Goal: Task Accomplishment & Management: Use online tool/utility

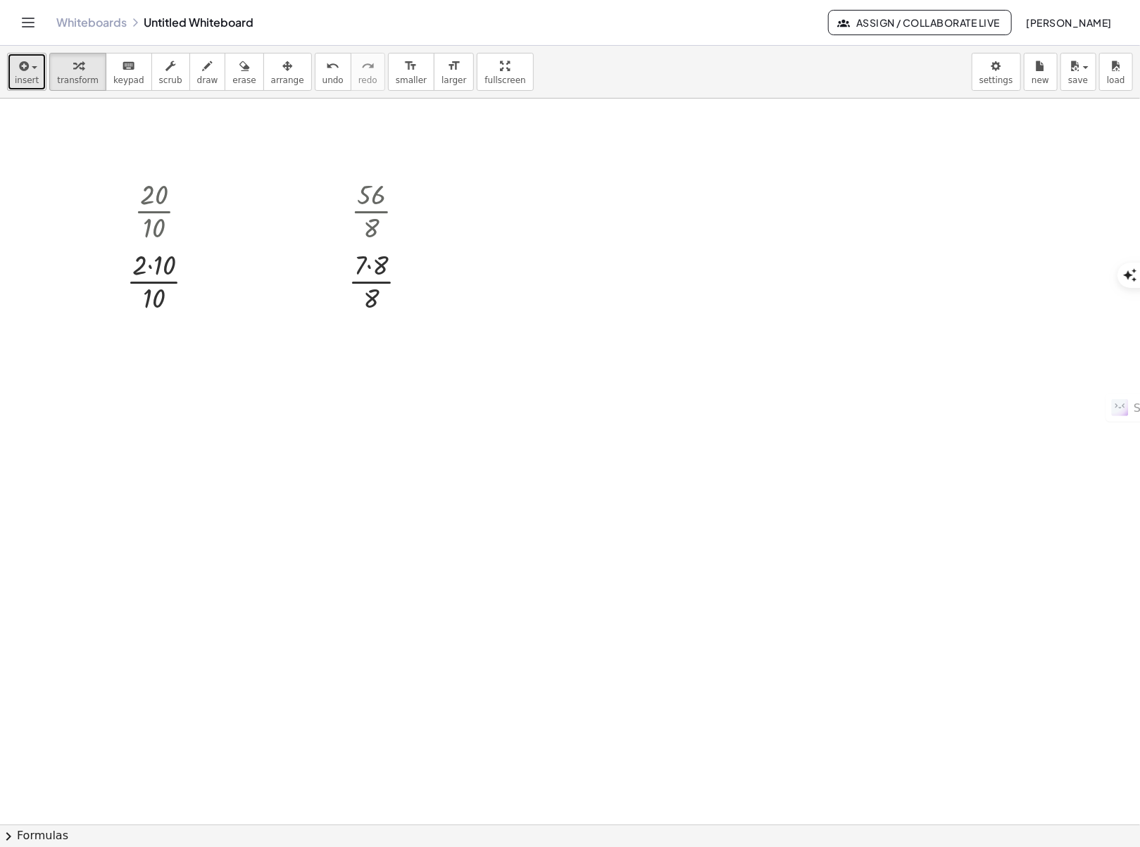
click at [31, 82] on span "insert" at bounding box center [27, 80] width 24 height 10
click at [1009, 66] on body "Graspable Math Activities Get Started Activity Bank Assigned Work Classes White…" at bounding box center [570, 847] width 1140 height 1695
click at [1090, 77] on button "save" at bounding box center [1079, 72] width 36 height 38
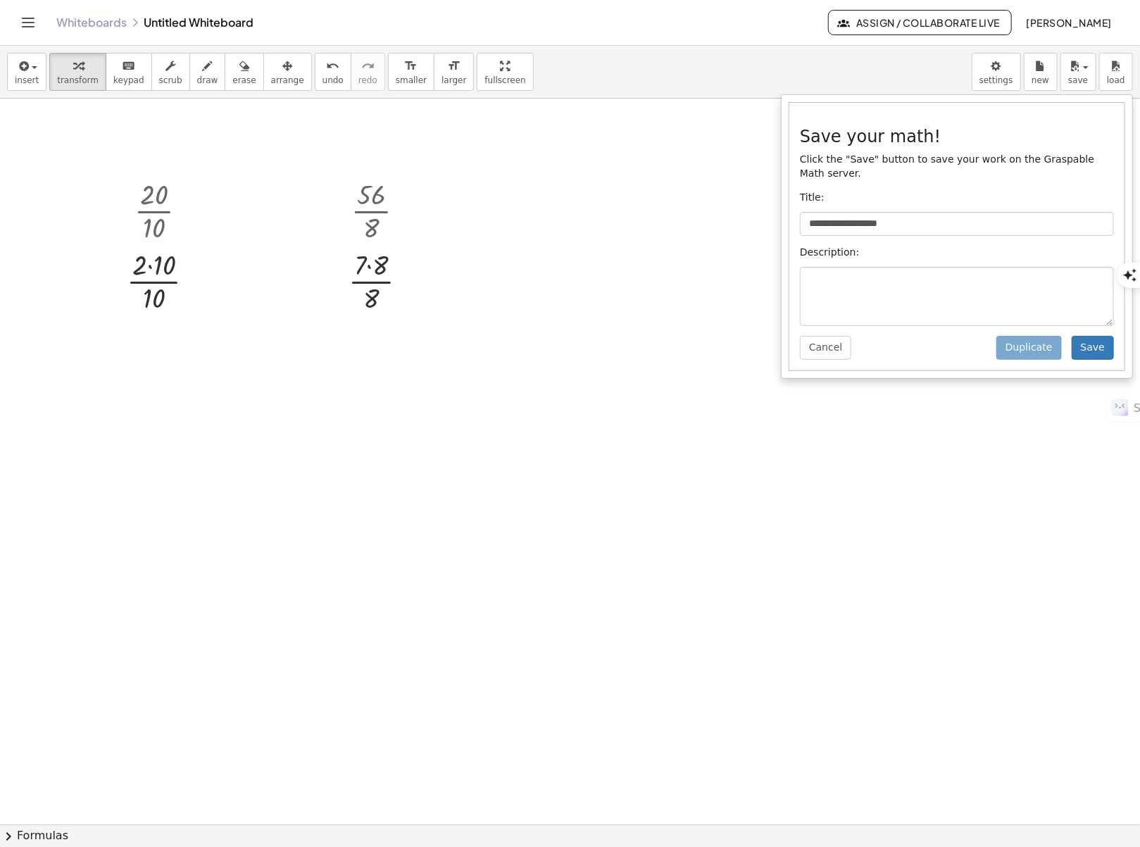
click at [861, 340] on div "**********" at bounding box center [957, 237] width 335 height 268
click at [447, 552] on div at bounding box center [570, 826] width 1140 height 1455
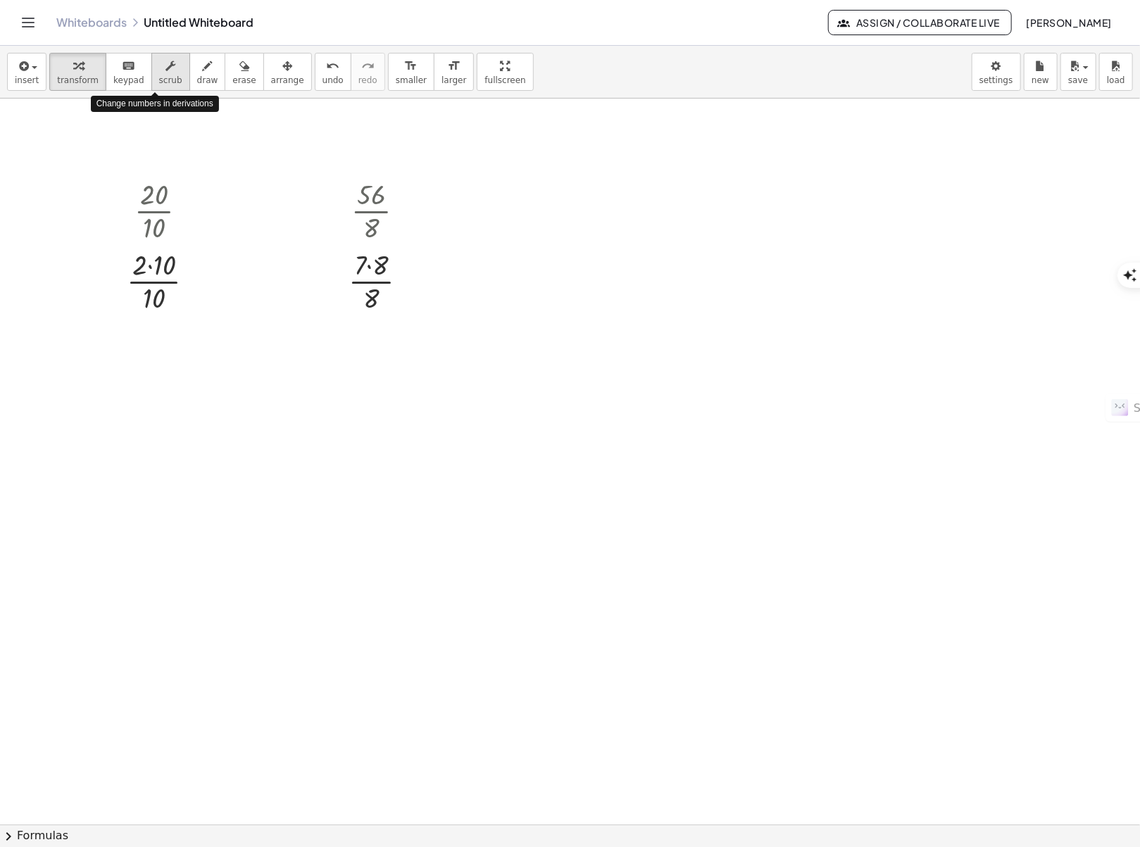
click at [159, 70] on div "button" at bounding box center [170, 65] width 23 height 17
click at [159, 72] on div "button" at bounding box center [170, 65] width 23 height 17
click at [33, 28] on icon "Toggle navigation" at bounding box center [28, 22] width 17 height 17
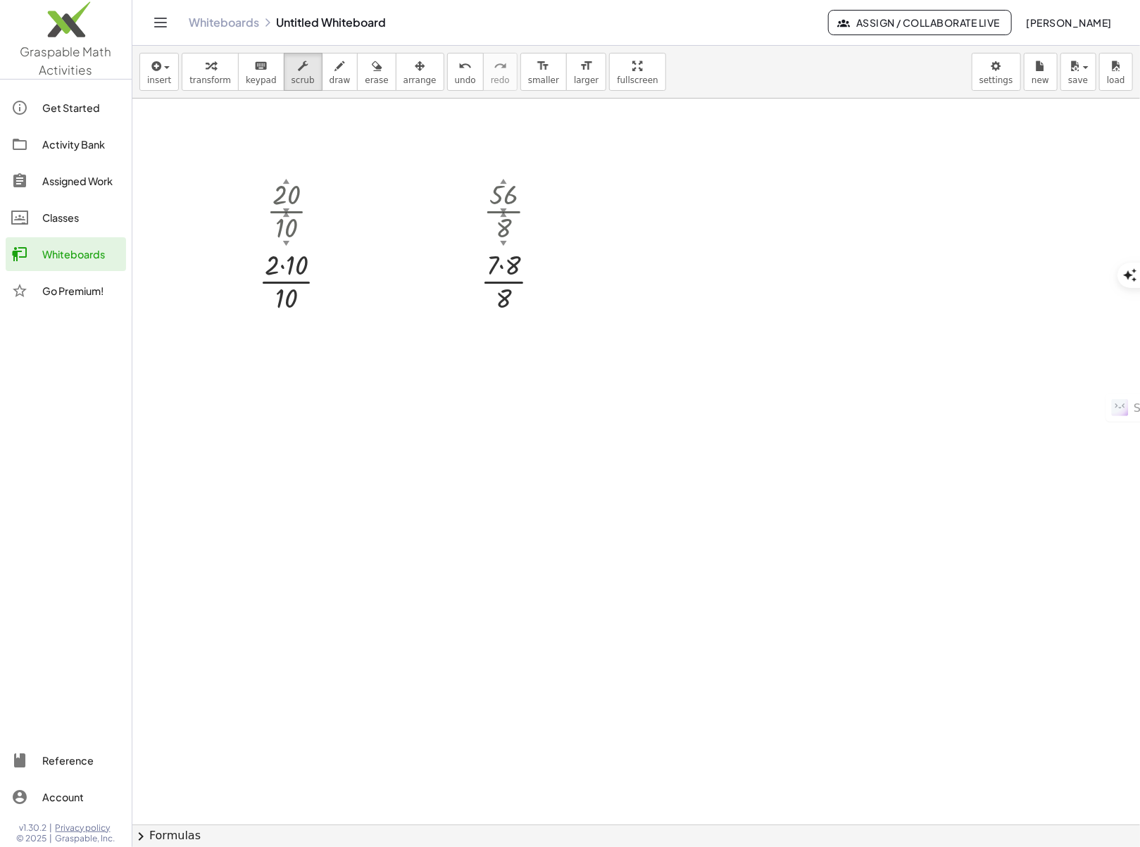
click at [63, 253] on div "Whiteboards" at bounding box center [81, 254] width 78 height 17
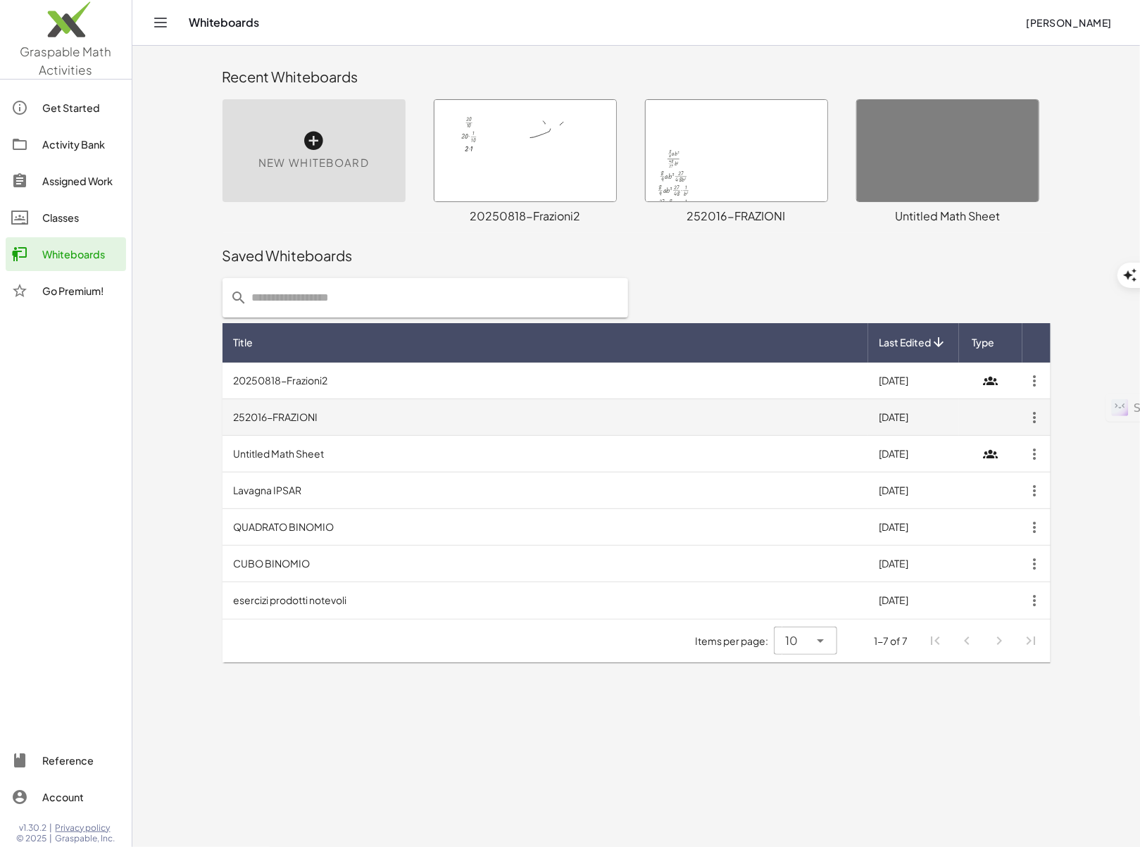
click at [331, 428] on td "252016-FRAZIONI" at bounding box center [546, 417] width 646 height 37
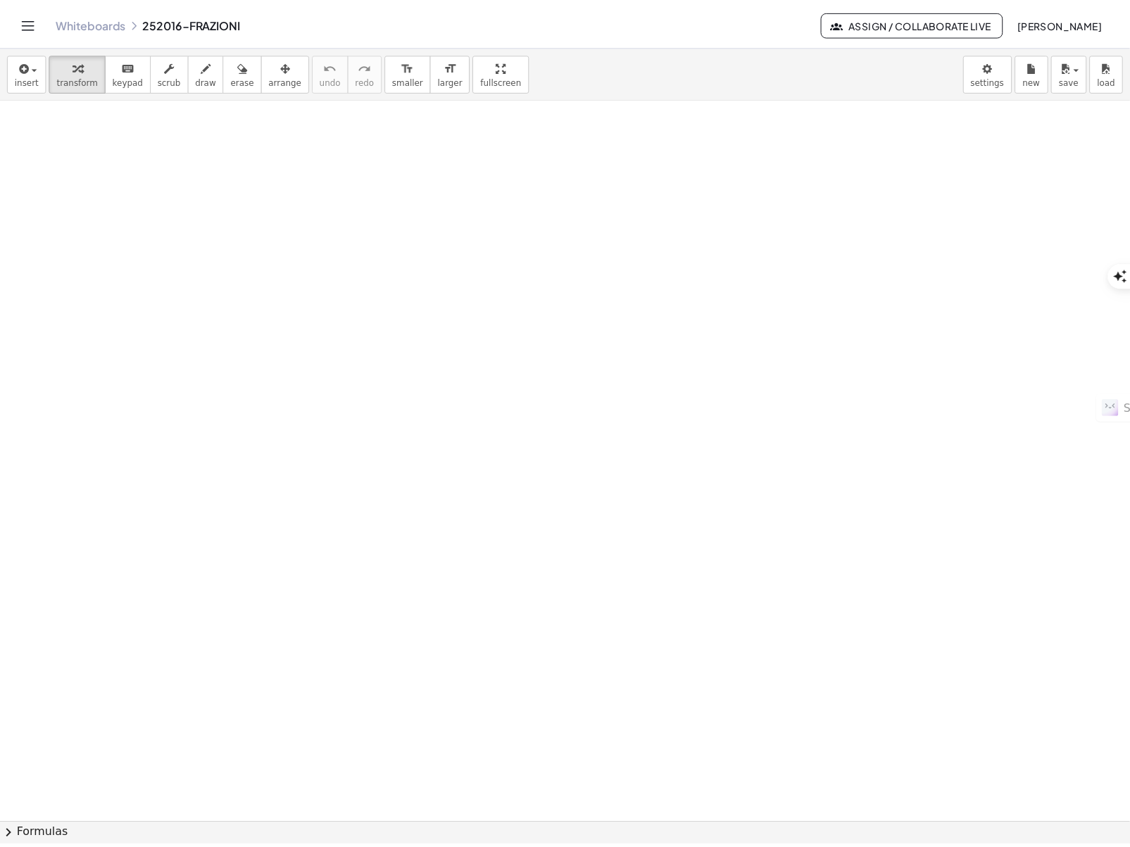
scroll to position [1967, 0]
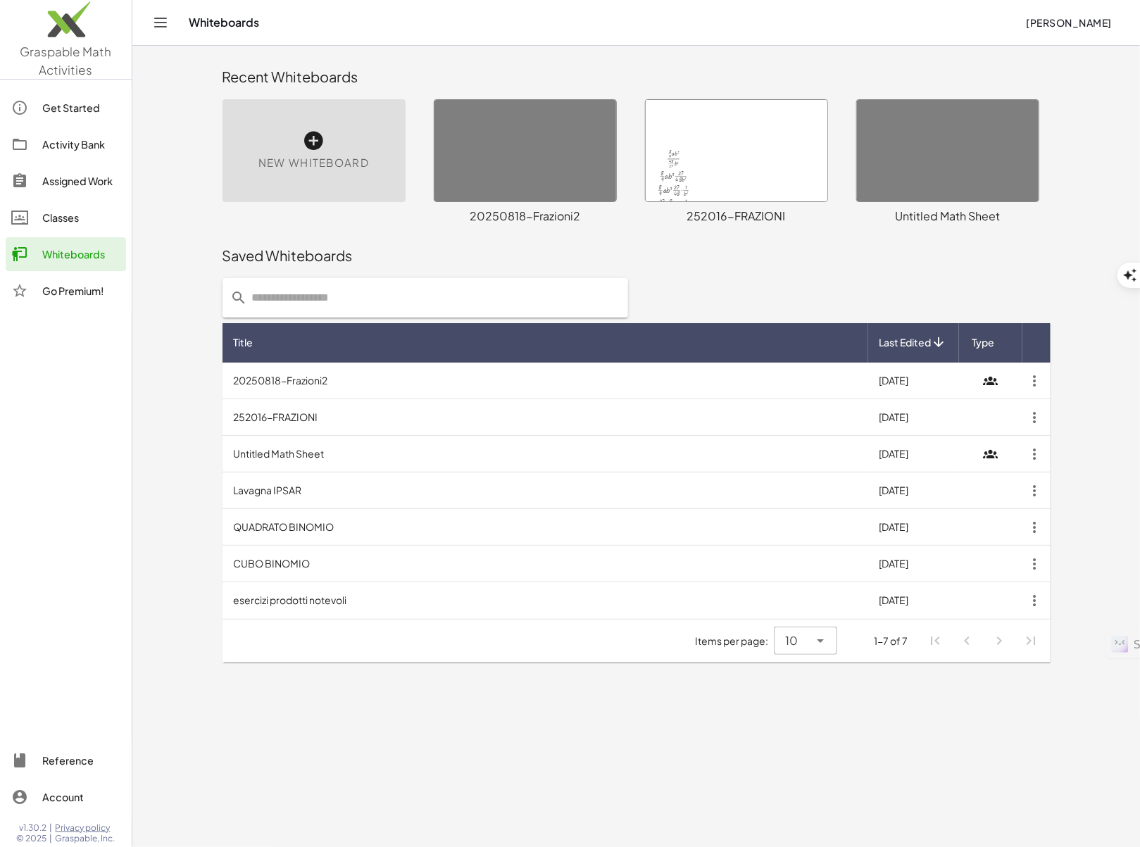
click at [730, 159] on div at bounding box center [737, 150] width 182 height 101
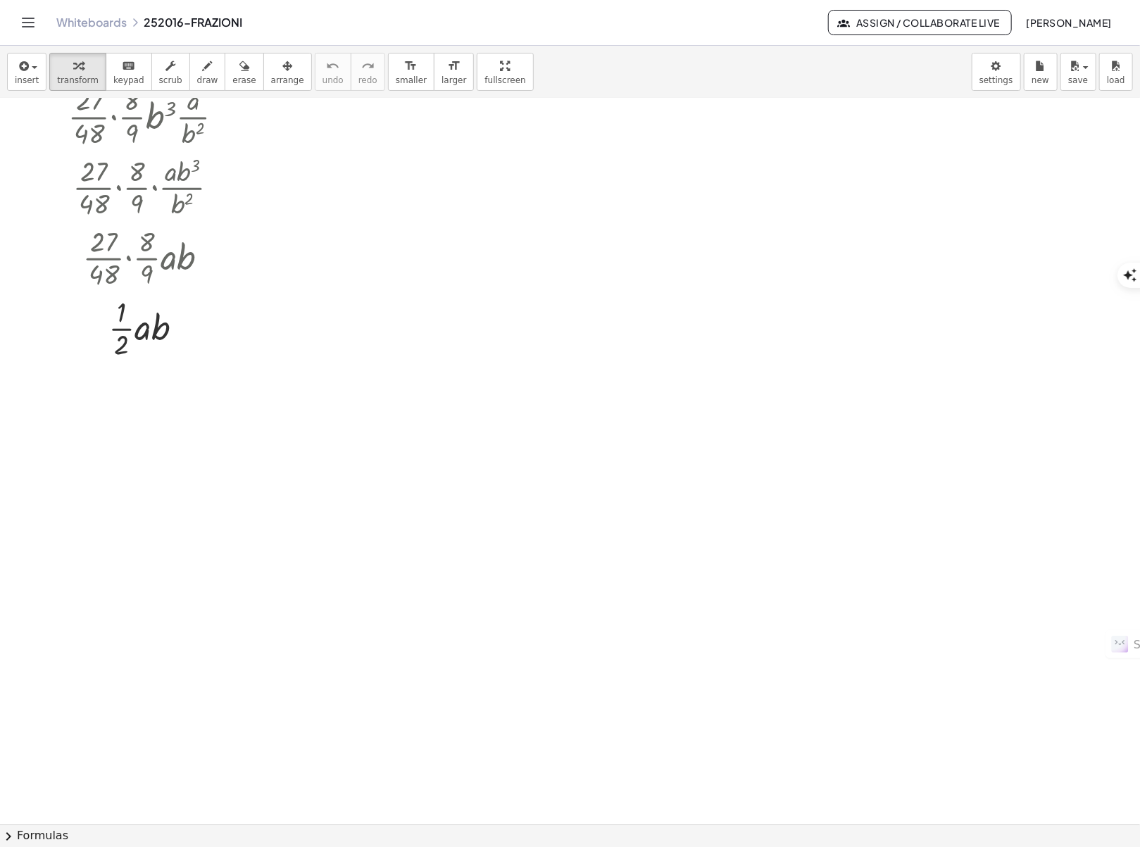
scroll to position [728, 0]
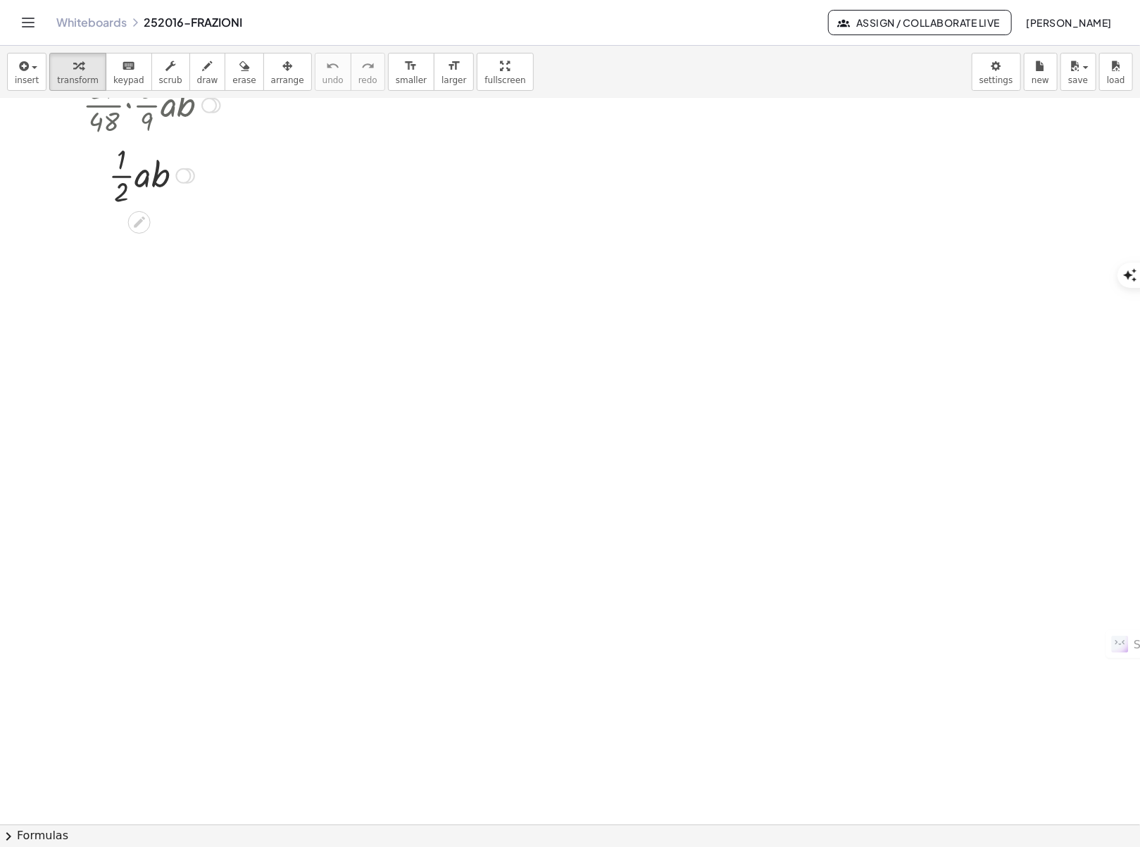
drag, startPoint x: 280, startPoint y: 452, endPoint x: 65, endPoint y: 113, distance: 401.8
click at [65, 113] on div "· · 8 · 9 · a · b 3 · · 48 · 27 · b 2 · · 8 · 9 · a · b 3 · · 27 · 48 · b 2 · ·…" at bounding box center [570, 462] width 1140 height 2183
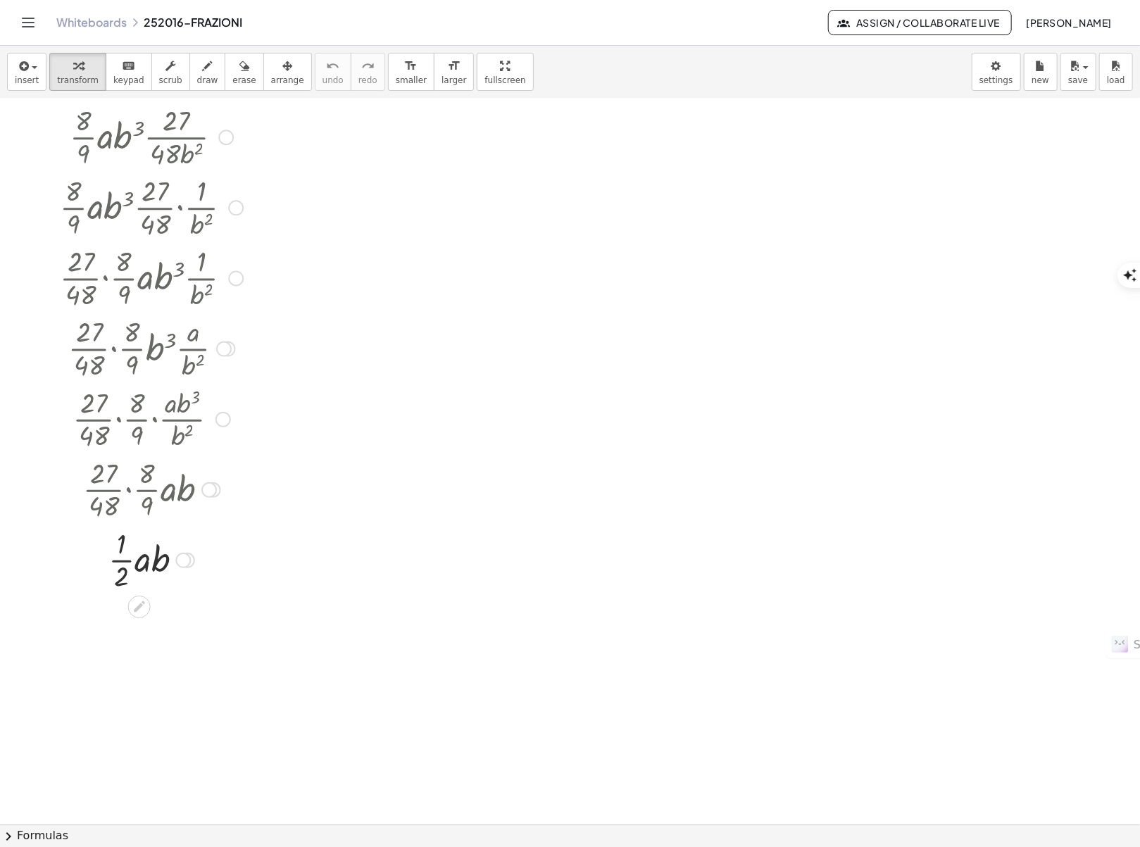
scroll to position [23, 0]
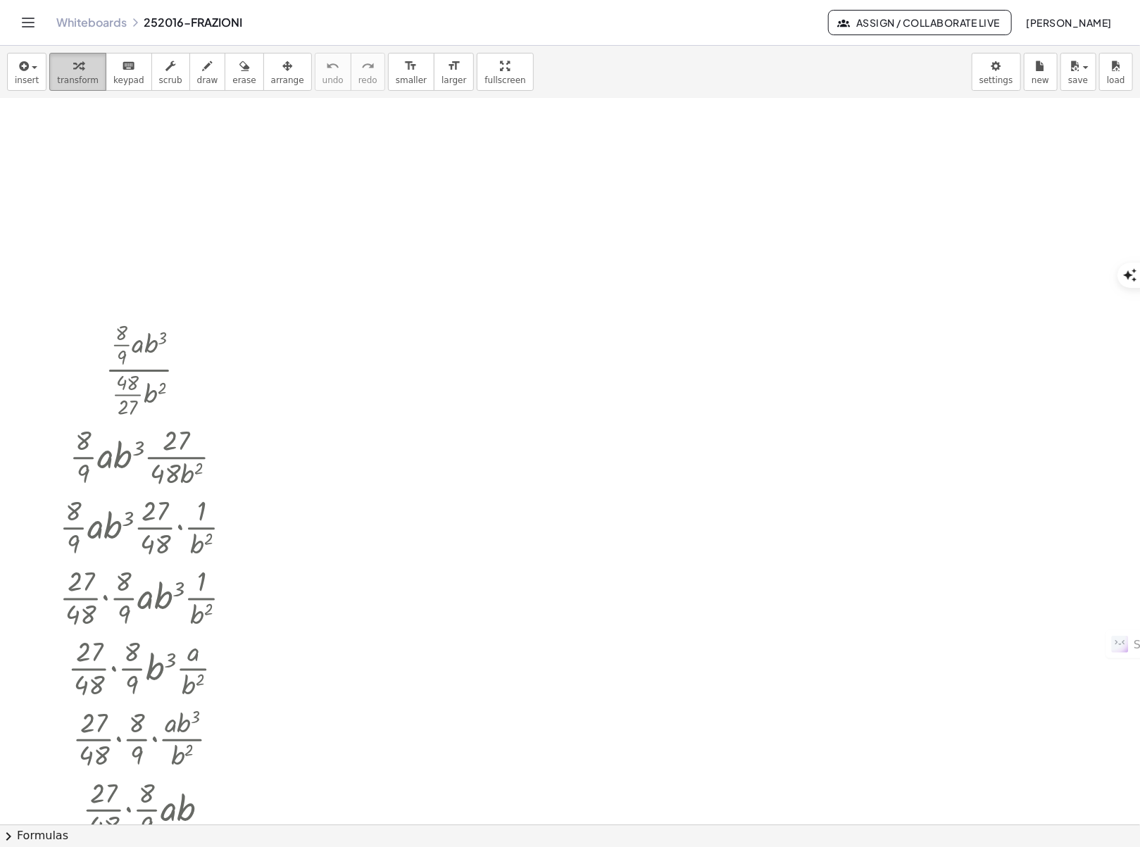
click at [73, 70] on icon "button" at bounding box center [78, 66] width 10 height 17
click at [73, 68] on icon "button" at bounding box center [78, 66] width 10 height 17
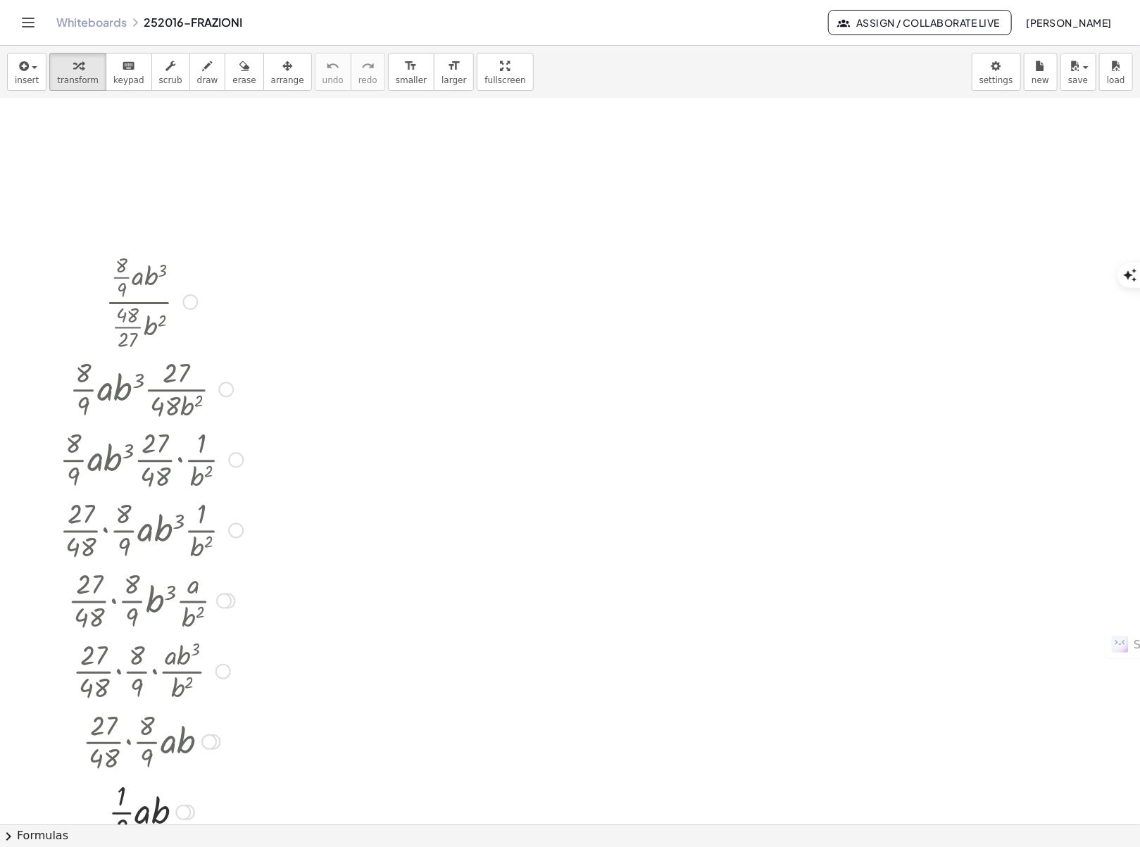
scroll to position [216, 0]
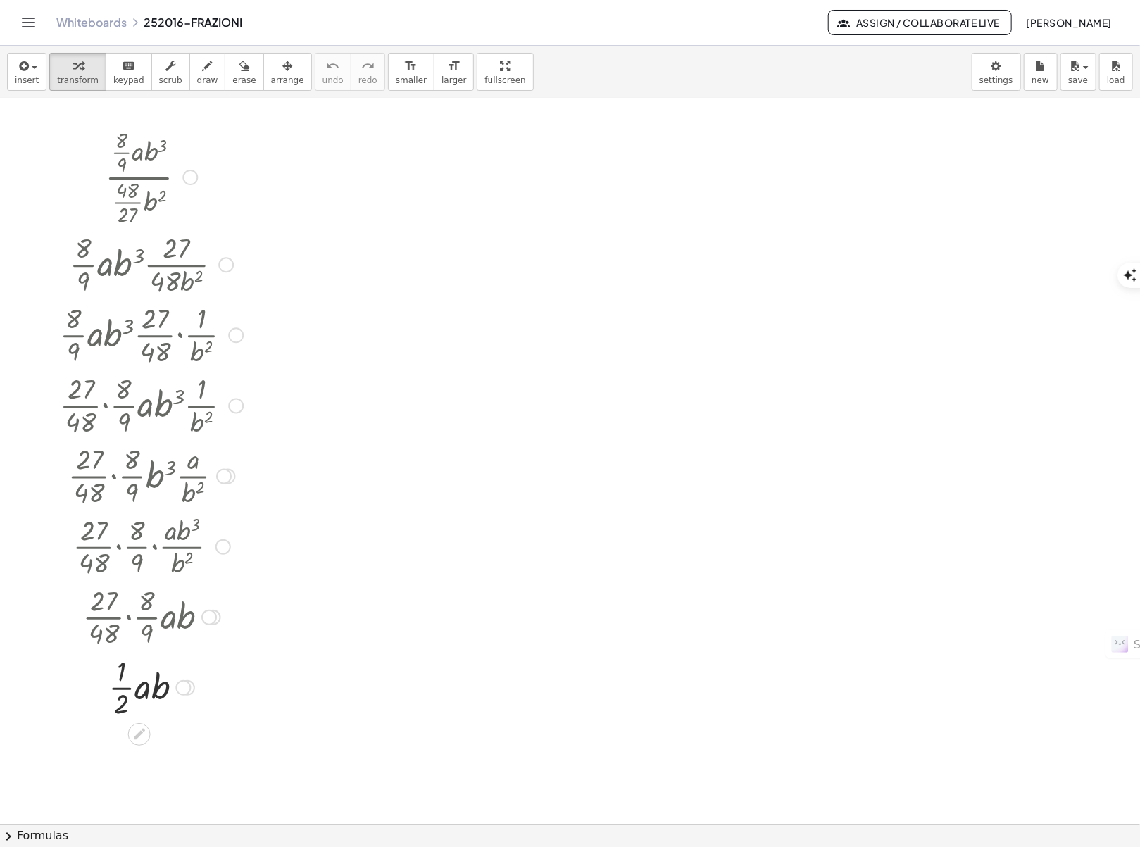
drag, startPoint x: 108, startPoint y: 335, endPoint x: 225, endPoint y: 337, distance: 116.2
click at [225, 337] on div at bounding box center [151, 334] width 197 height 70
click at [75, 66] on icon "button" at bounding box center [78, 66] width 10 height 17
click at [271, 72] on div "button" at bounding box center [287, 65] width 33 height 17
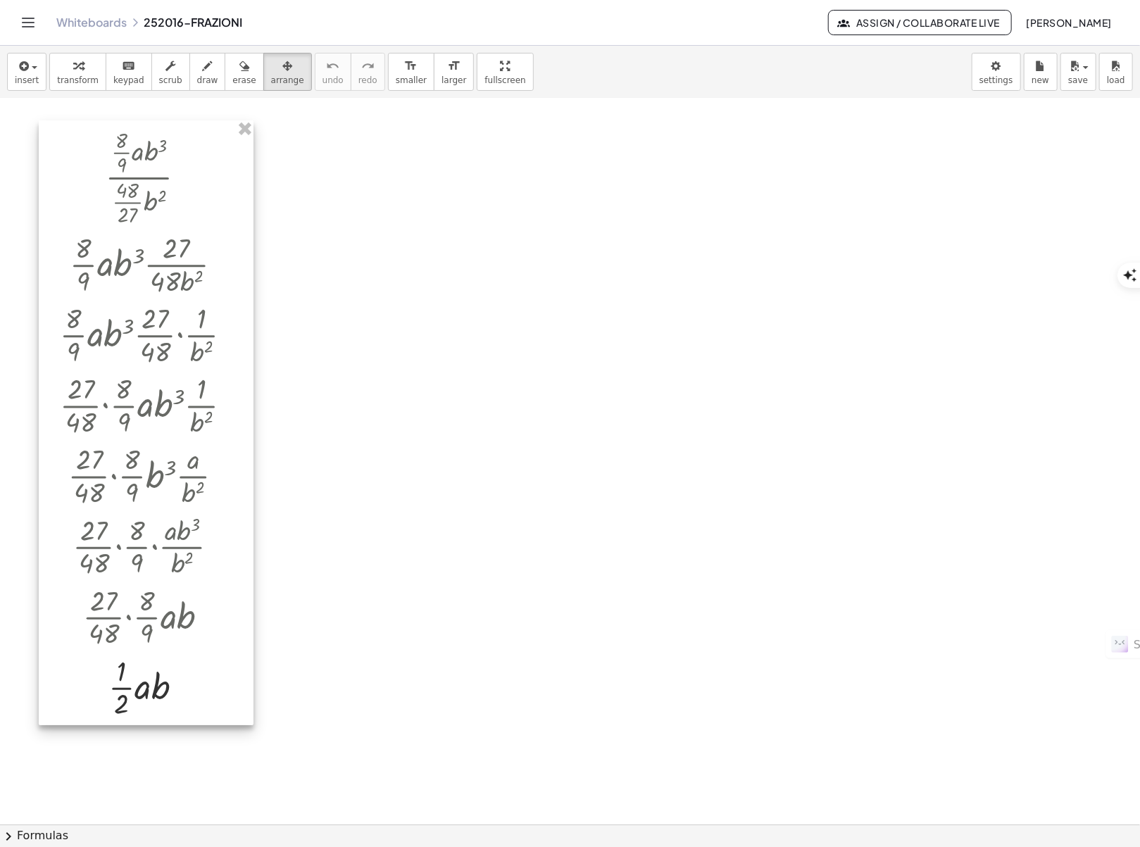
click at [186, 199] on div at bounding box center [146, 422] width 215 height 605
click at [19, 15] on button "Toggle navigation" at bounding box center [28, 22] width 23 height 23
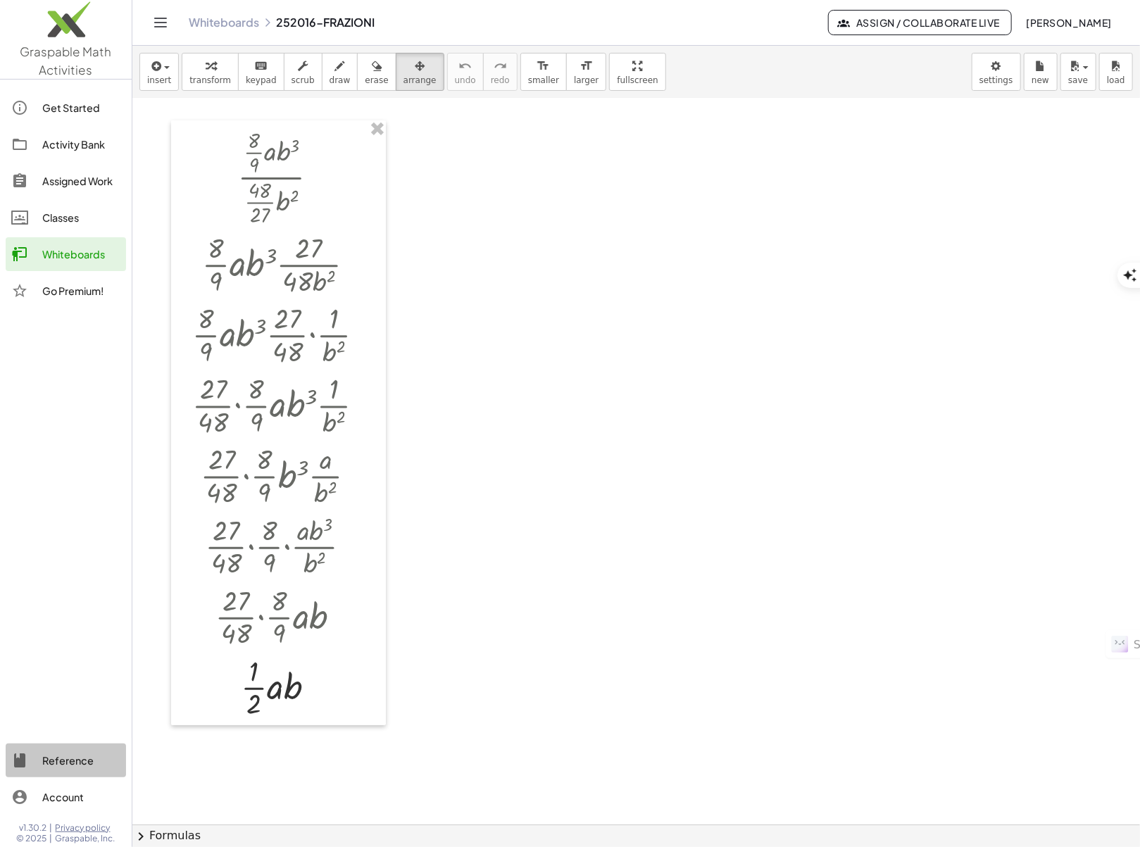
click at [91, 758] on div "Reference" at bounding box center [81, 760] width 78 height 17
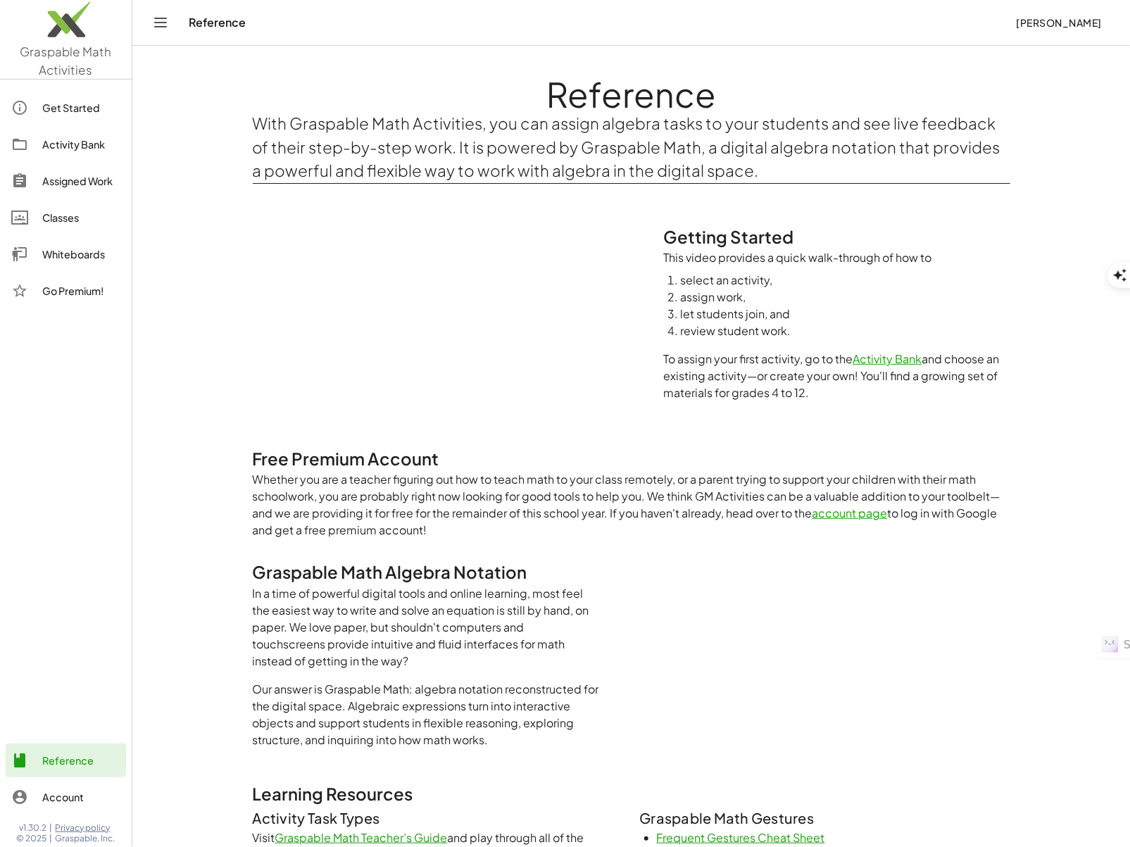
click at [49, 785] on link "Account" at bounding box center [66, 797] width 120 height 34
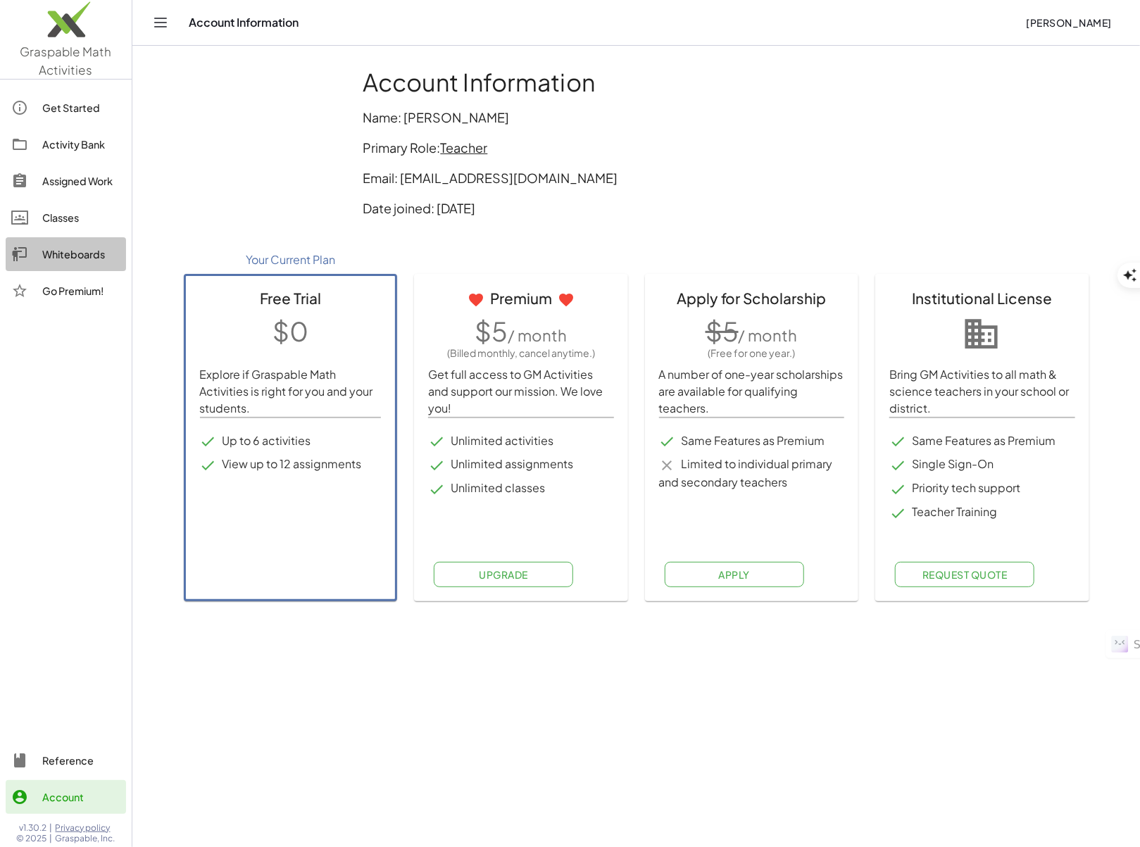
click at [85, 261] on div "Whiteboards" at bounding box center [81, 254] width 78 height 17
